Goal: Task Accomplishment & Management: Manage account settings

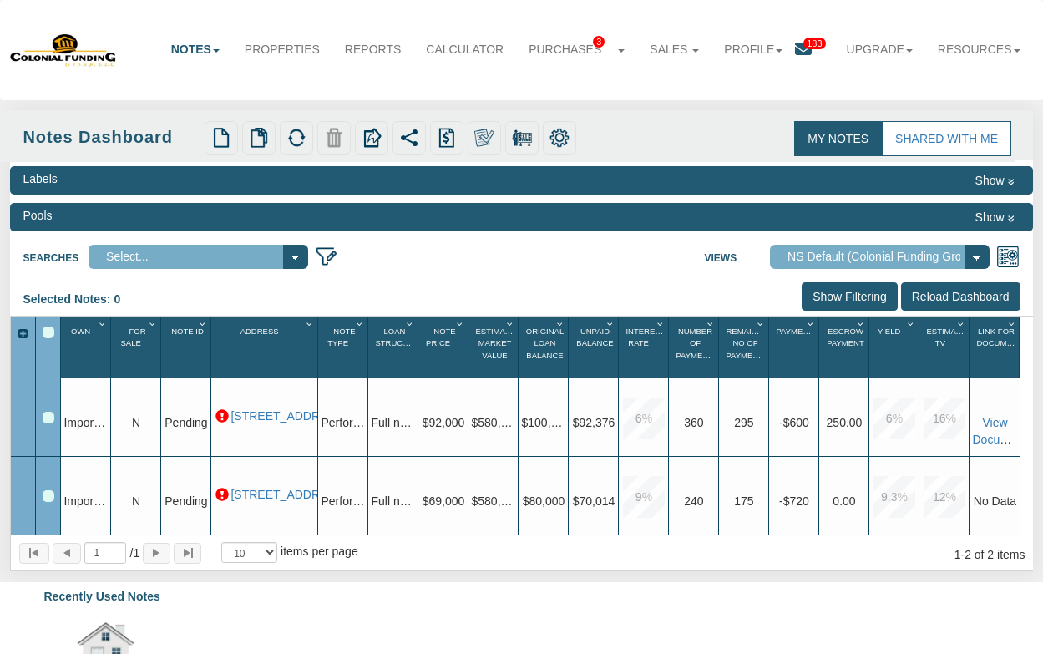
click at [1000, 215] on button "Show" at bounding box center [995, 217] width 51 height 20
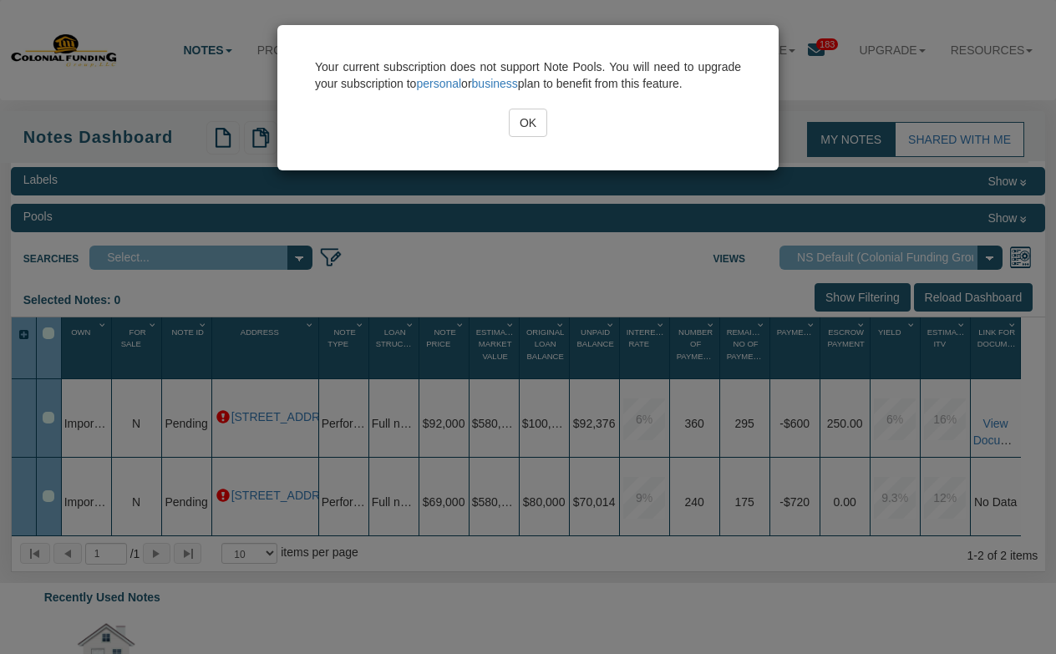
drag, startPoint x: 535, startPoint y: 119, endPoint x: 541, endPoint y: 126, distance: 8.9
click at [539, 120] on input "OK" at bounding box center [528, 123] width 38 height 28
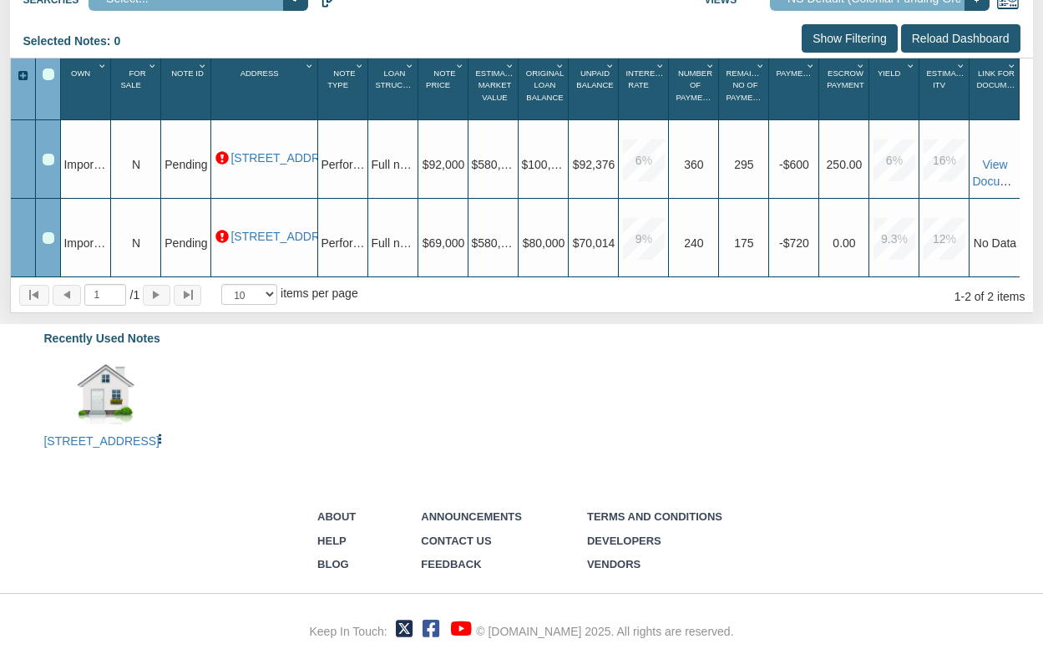
scroll to position [137, 0]
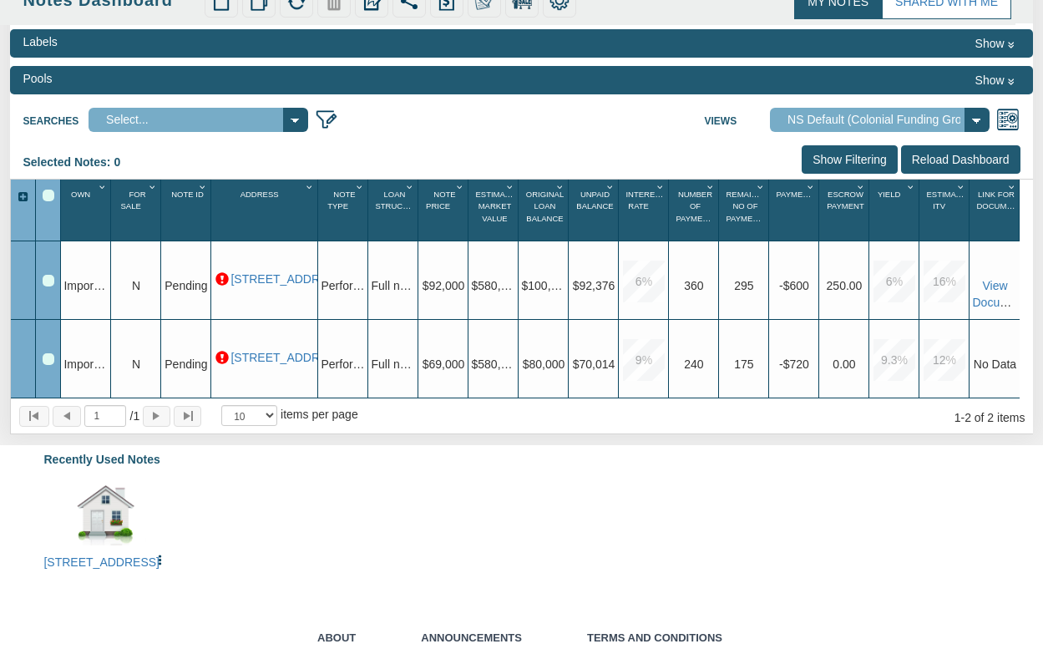
click at [856, 158] on input "Show Filtering" at bounding box center [850, 159] width 96 height 28
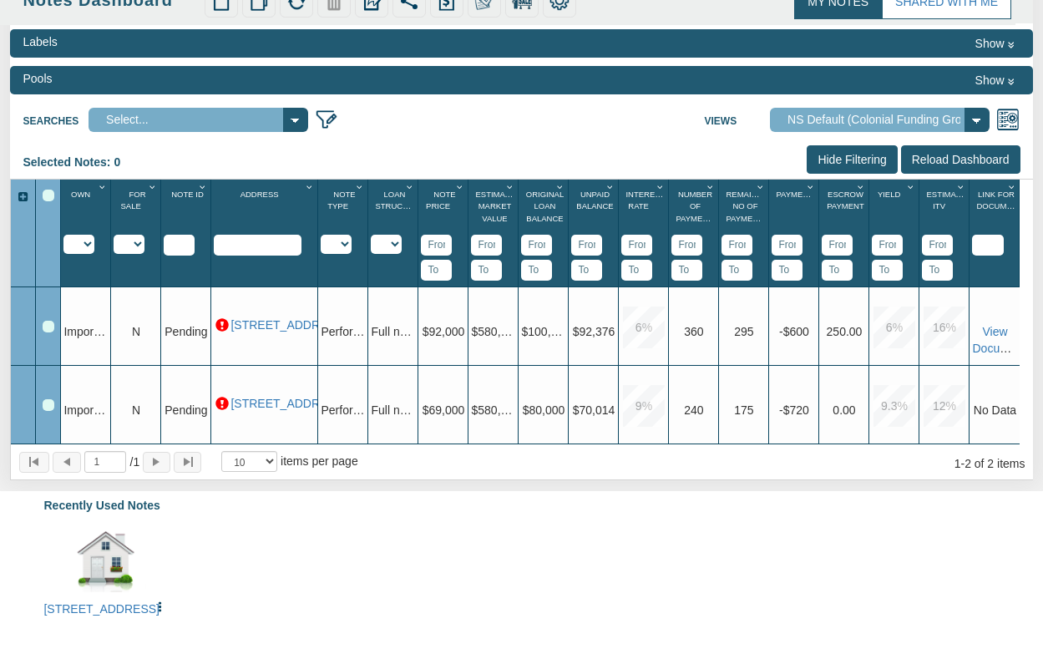
click at [980, 116] on select "Default View NS Default (Colonial Funding Group) (Colonial Funding Group)" at bounding box center [880, 120] width 220 height 24
click at [770, 108] on select "Default View NS Default (Colonial Funding Group) (Colonial Funding Group)" at bounding box center [880, 120] width 220 height 24
click at [328, 121] on img at bounding box center [326, 119] width 23 height 23
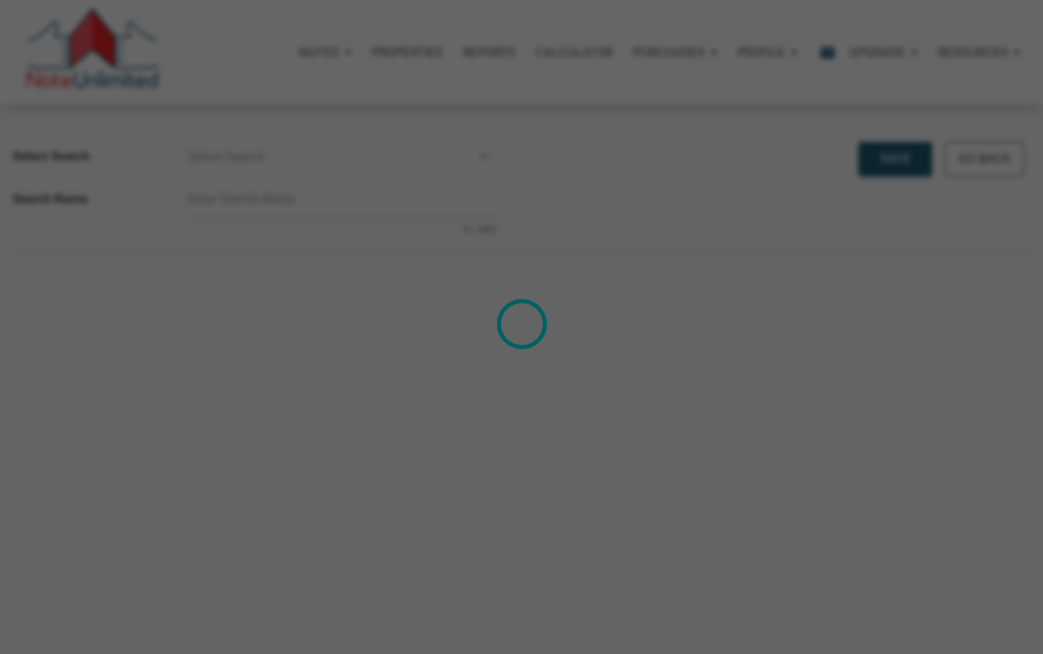
select select
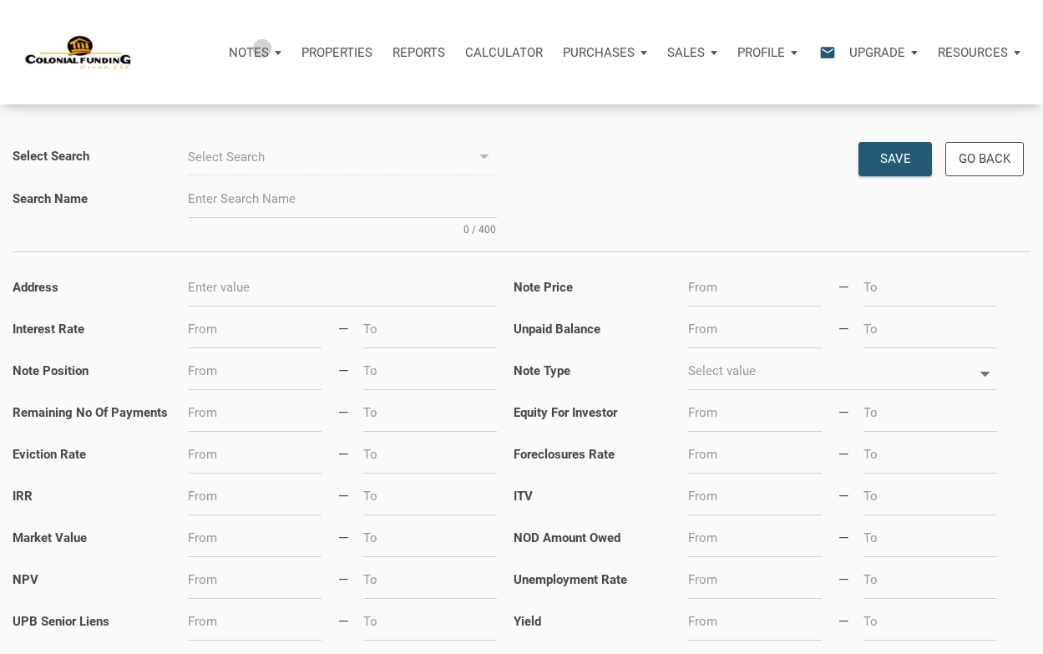
click at [264, 48] on p "Notes" at bounding box center [249, 52] width 40 height 15
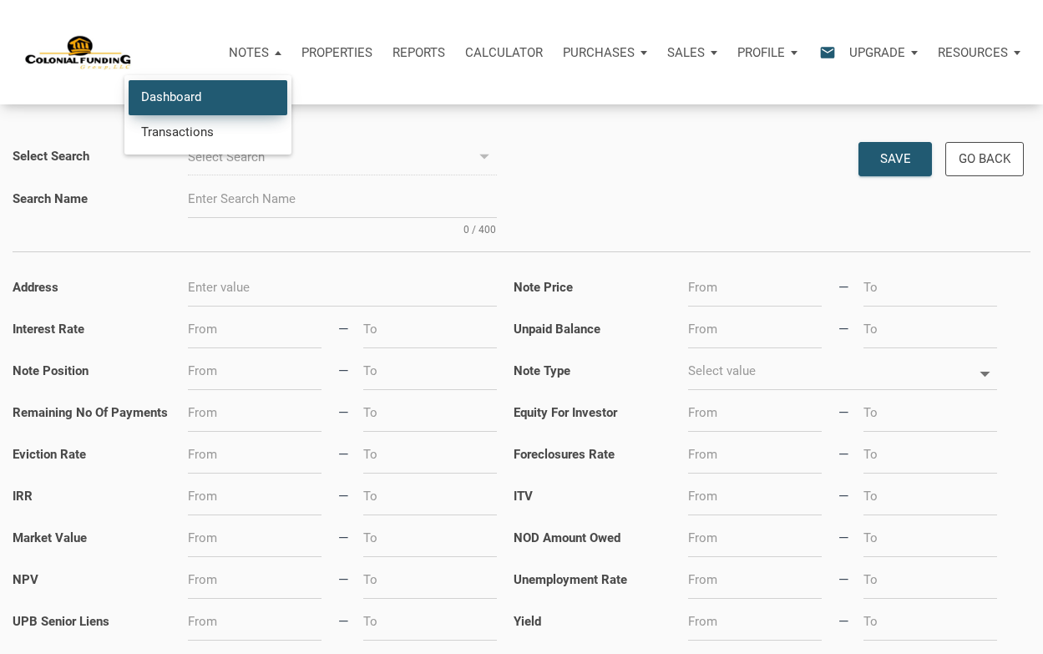
click at [175, 97] on link "Dashboard" at bounding box center [208, 97] width 159 height 34
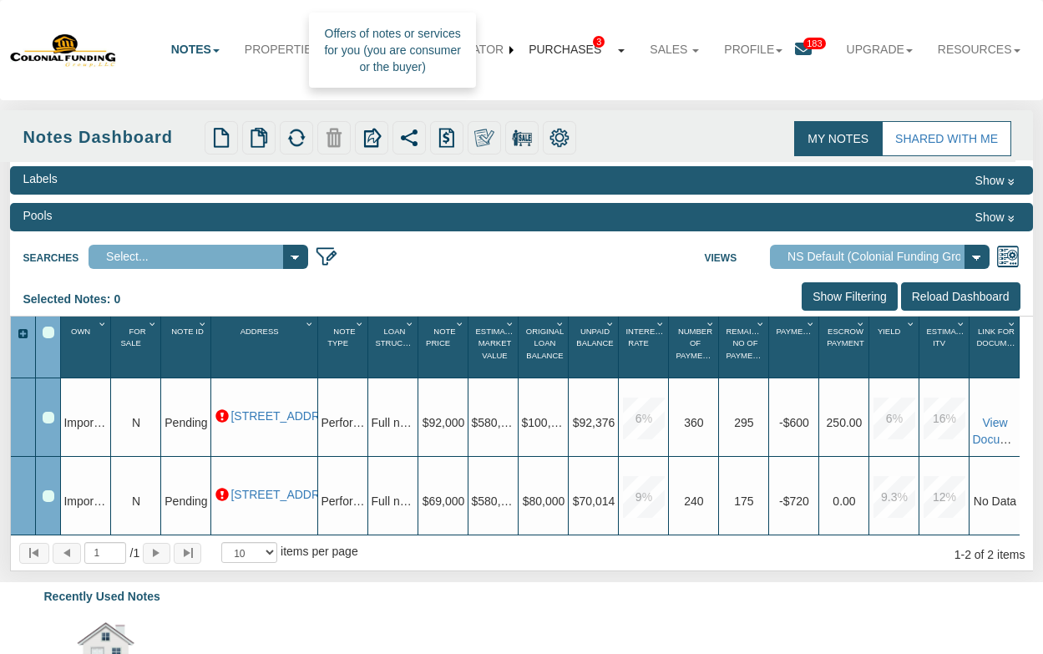
click at [575, 45] on link "Purchases 3" at bounding box center [576, 50] width 121 height 38
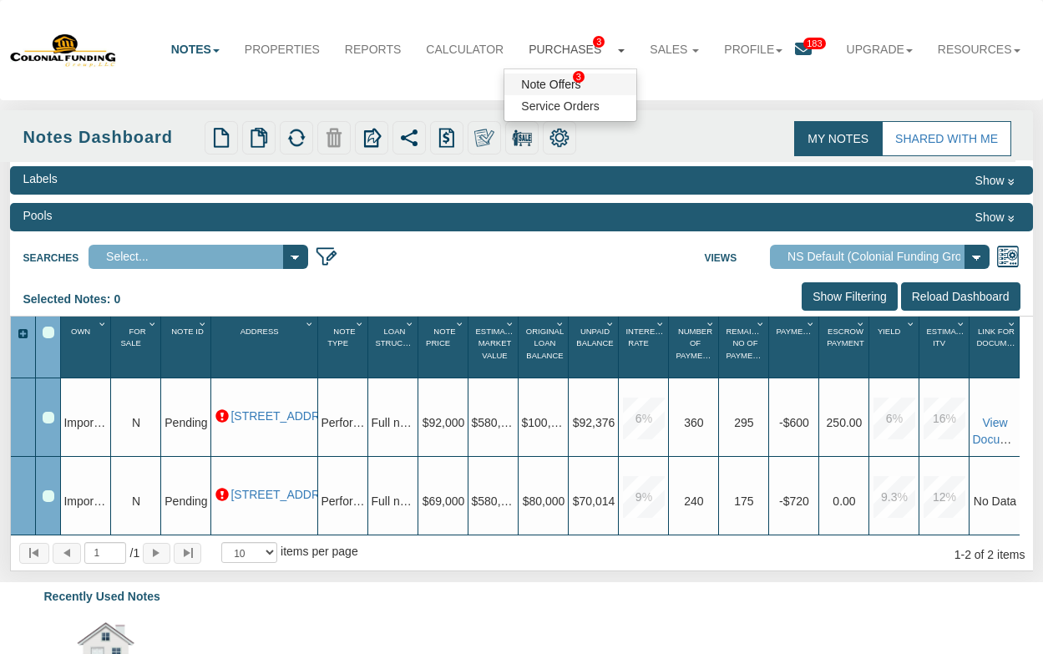
click at [548, 79] on link "Note Offers 3" at bounding box center [570, 84] width 132 height 22
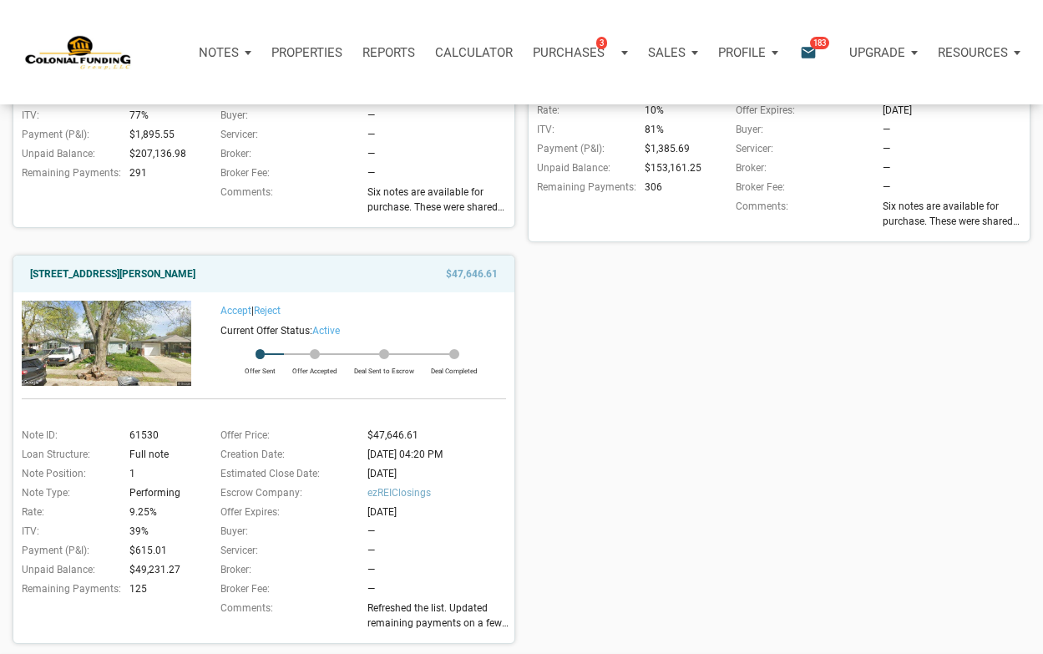
scroll to position [501, 0]
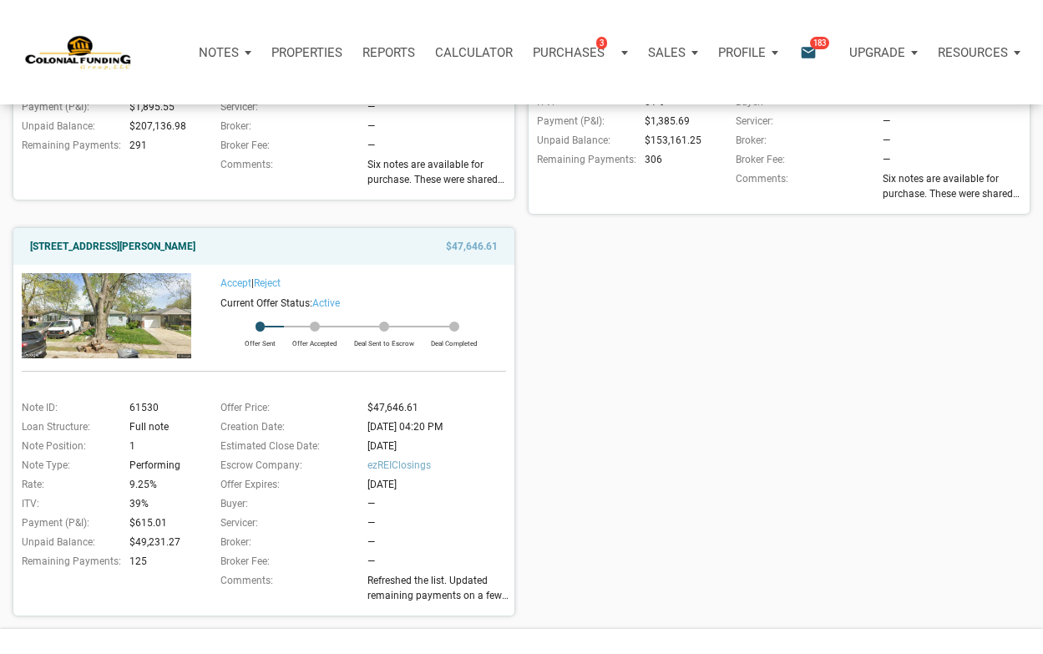
click at [108, 307] on img at bounding box center [107, 315] width 170 height 85
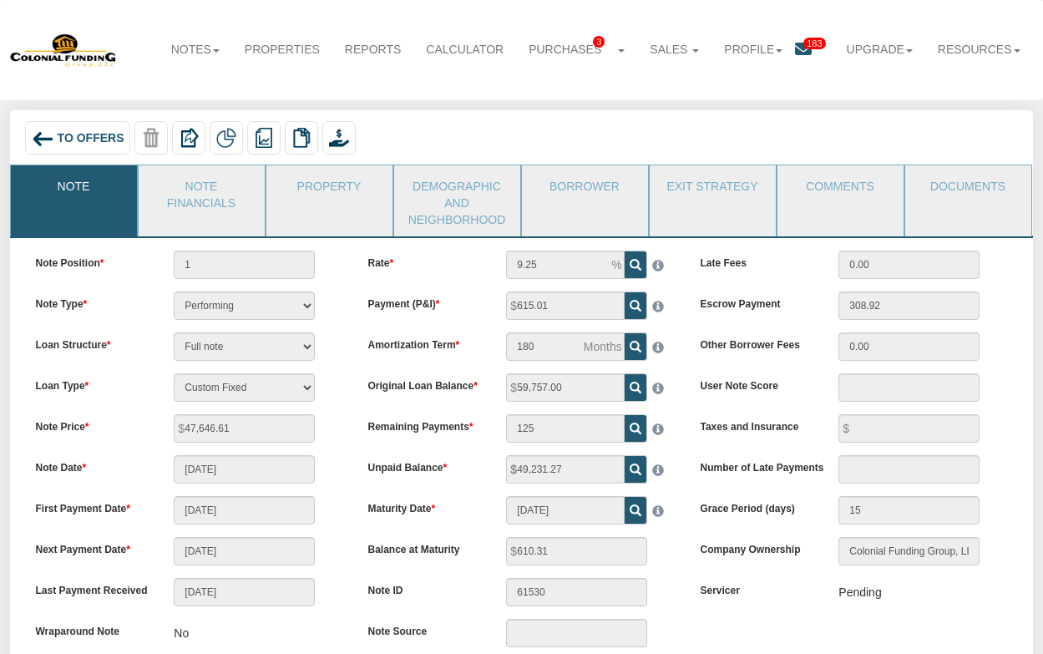
click at [797, 48] on icon at bounding box center [803, 49] width 17 height 17
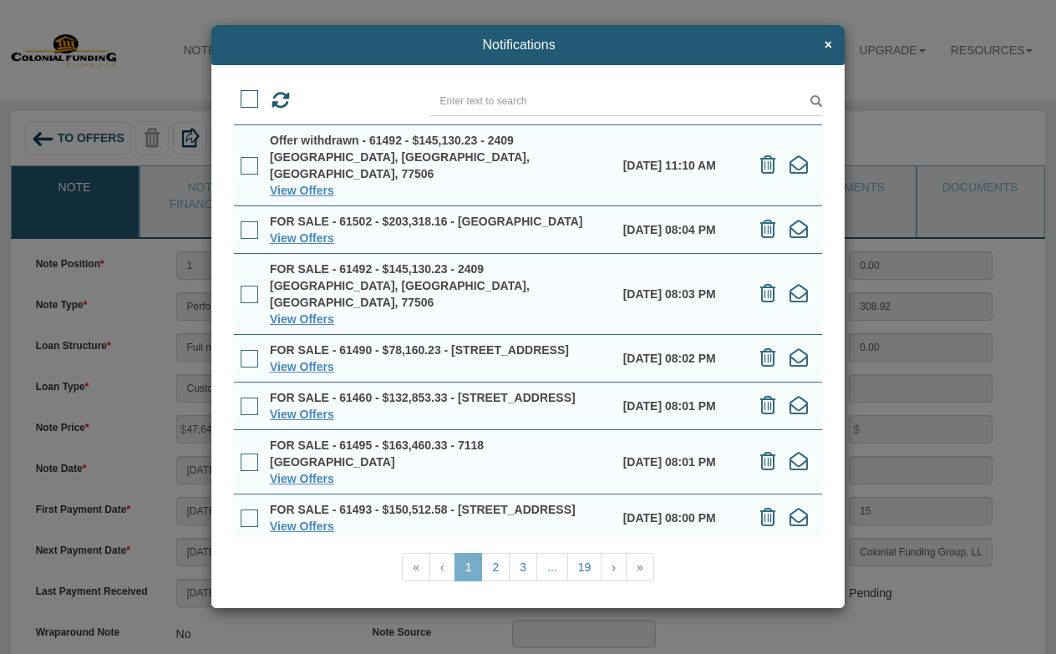
scroll to position [84, 0]
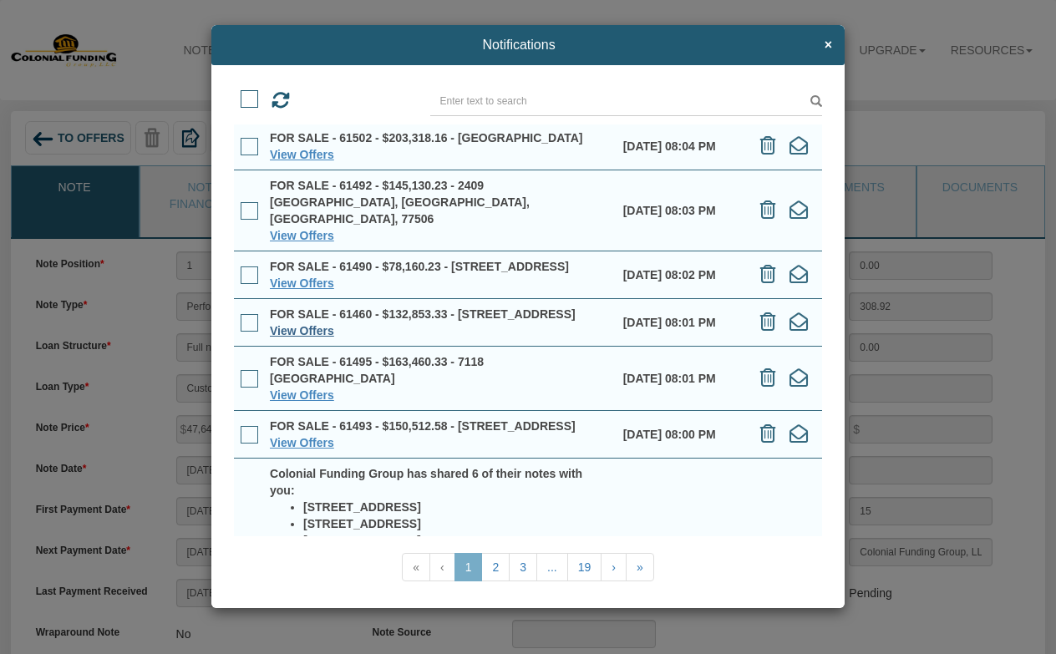
click at [309, 337] on link "View Offers" at bounding box center [302, 330] width 64 height 13
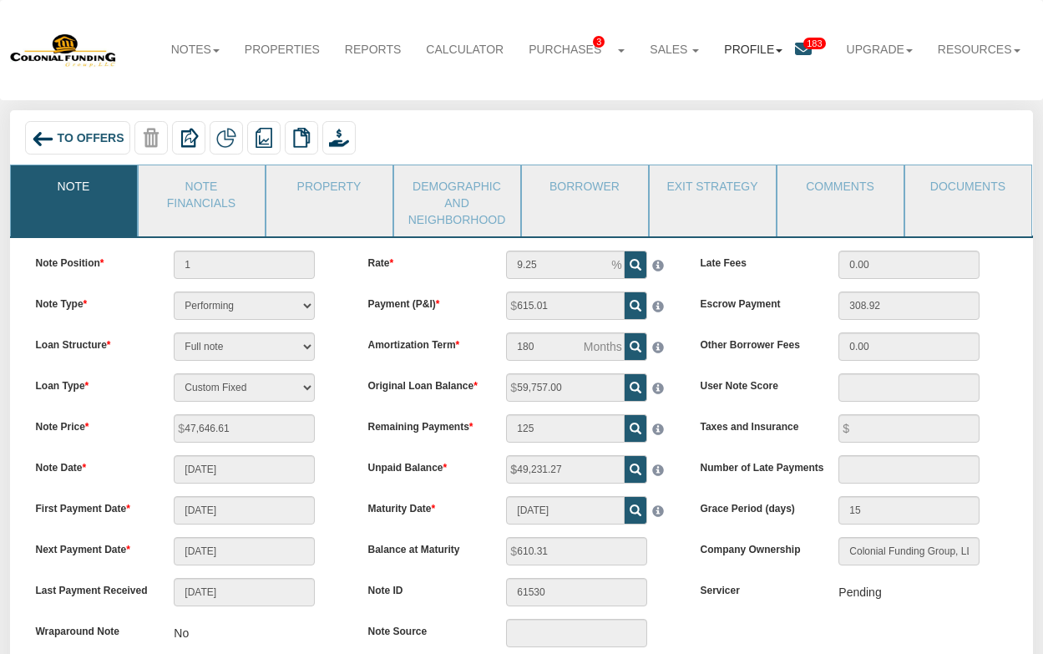
click at [731, 43] on link "Profile" at bounding box center [754, 49] width 84 height 37
click at [729, 106] on link "Logout" at bounding box center [767, 108] width 132 height 22
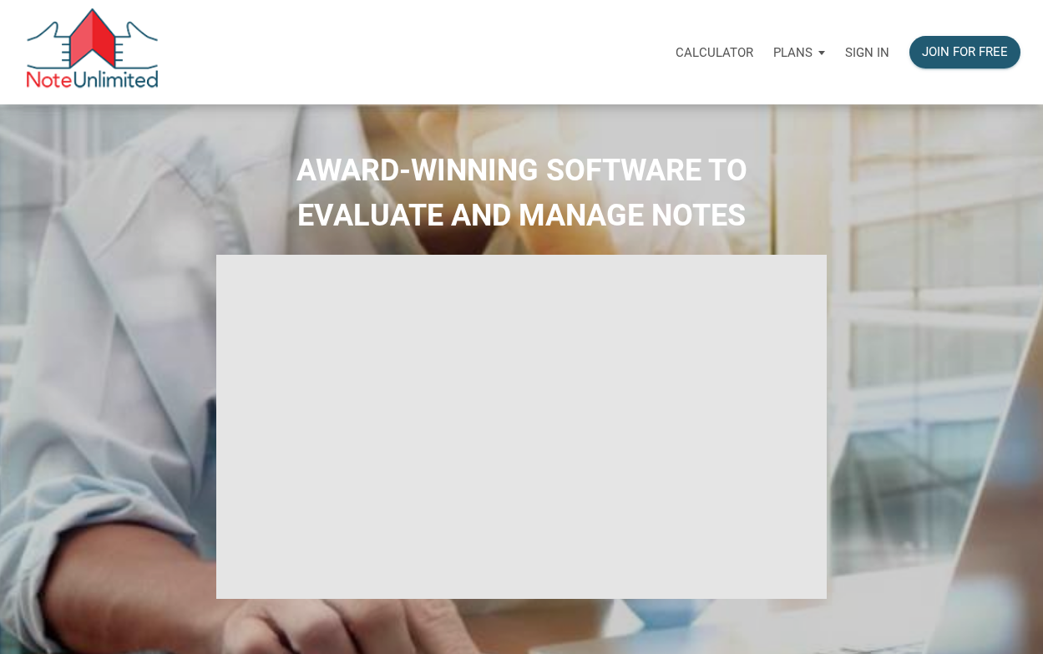
type input "Introduction to new features"
select select
